Goal: Navigation & Orientation: Go to known website

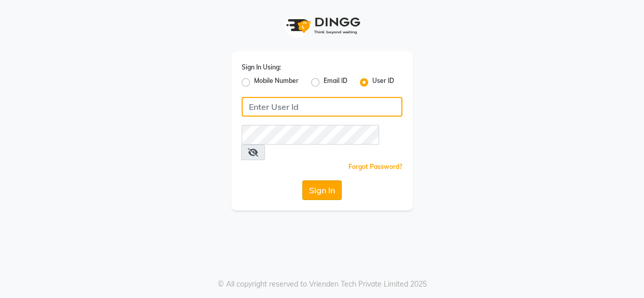
type input "noir"
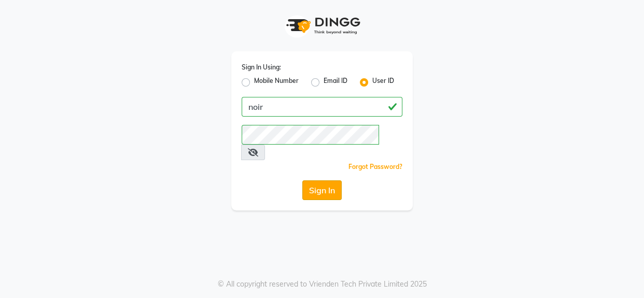
click at [322, 181] on button "Sign In" at bounding box center [322, 191] width 39 height 20
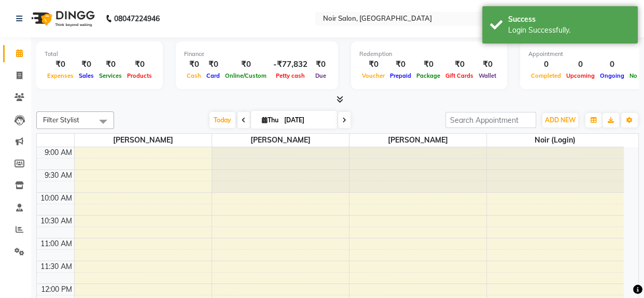
select select "en"
